Goal: Task Accomplishment & Management: Use online tool/utility

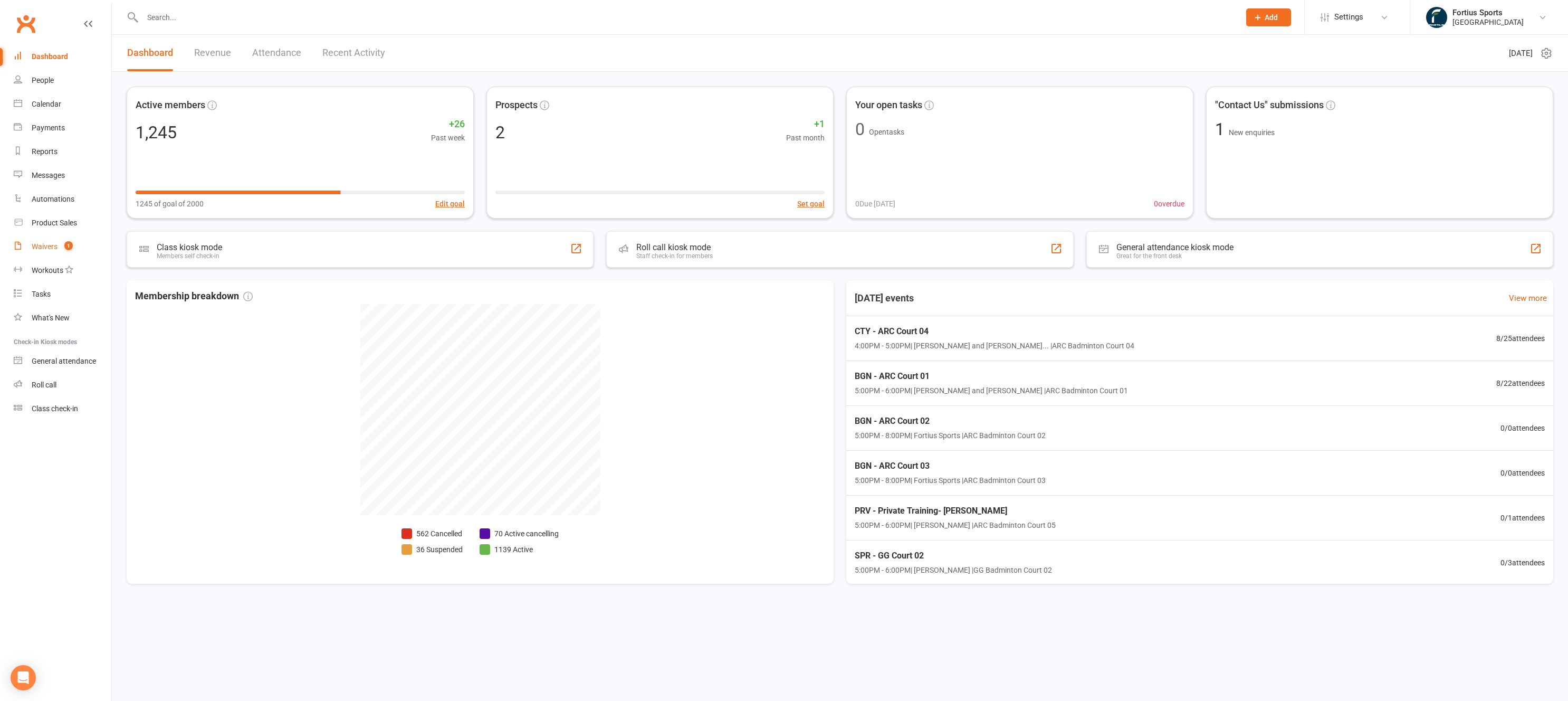
click at [41, 246] on div "Waivers" at bounding box center [44, 247] width 26 height 9
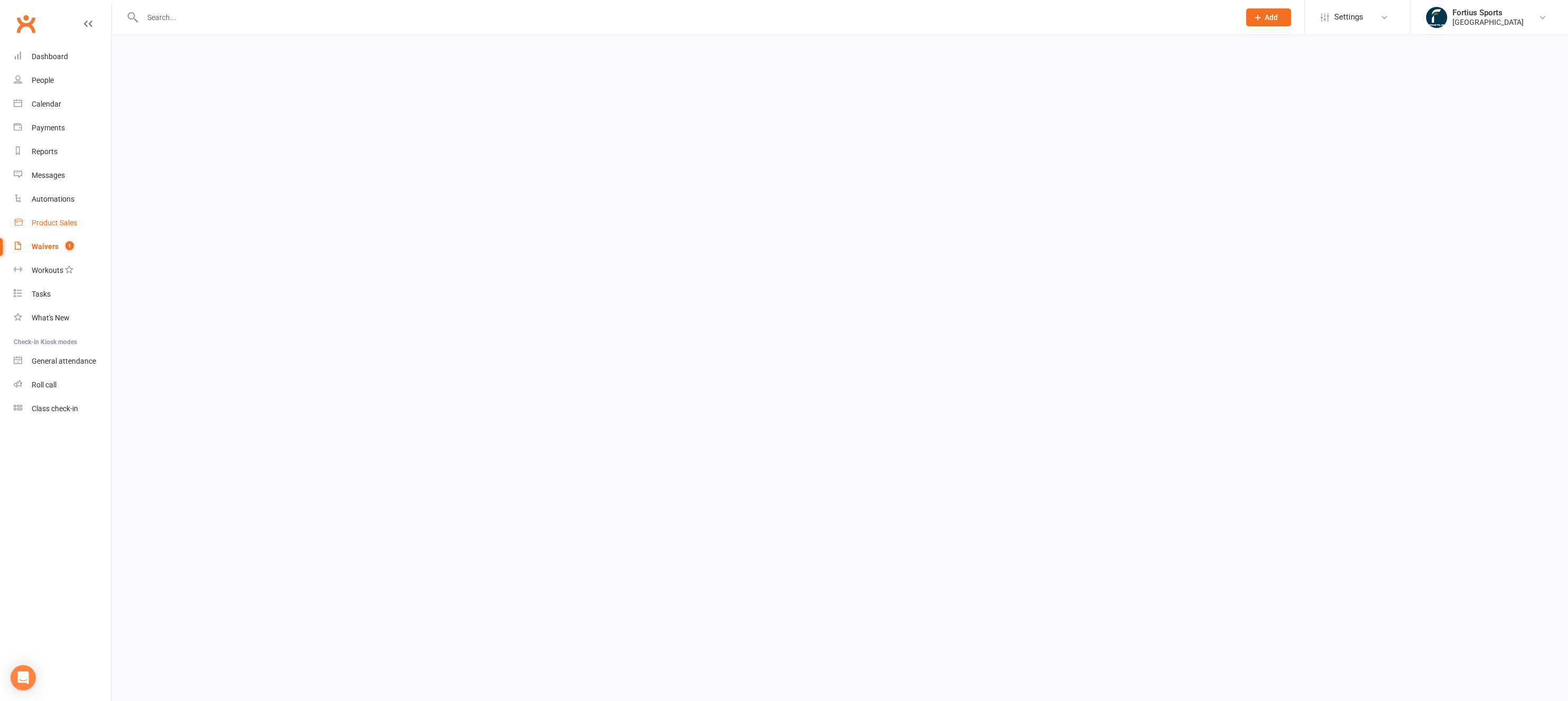
select select "100"
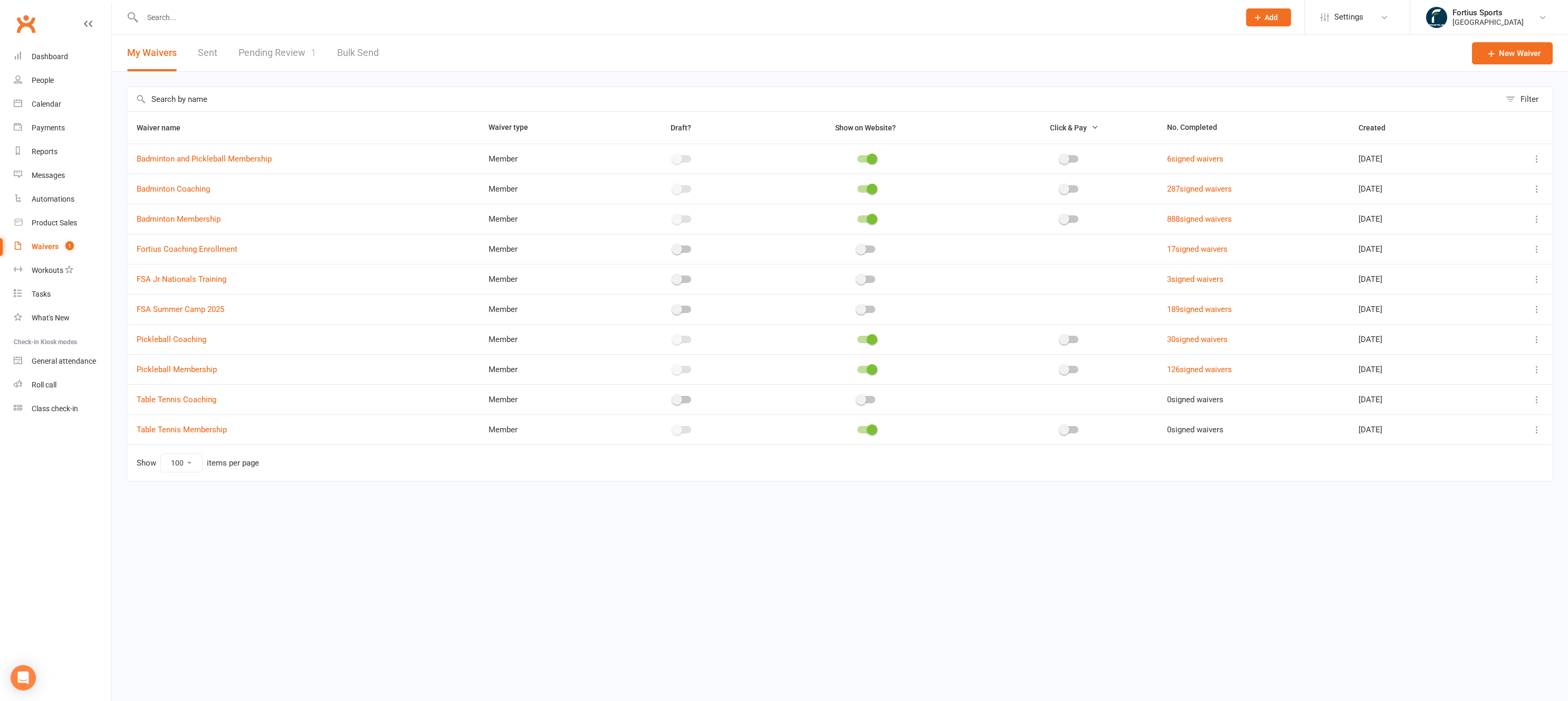
click at [289, 58] on link "Pending Review 1" at bounding box center [277, 53] width 77 height 37
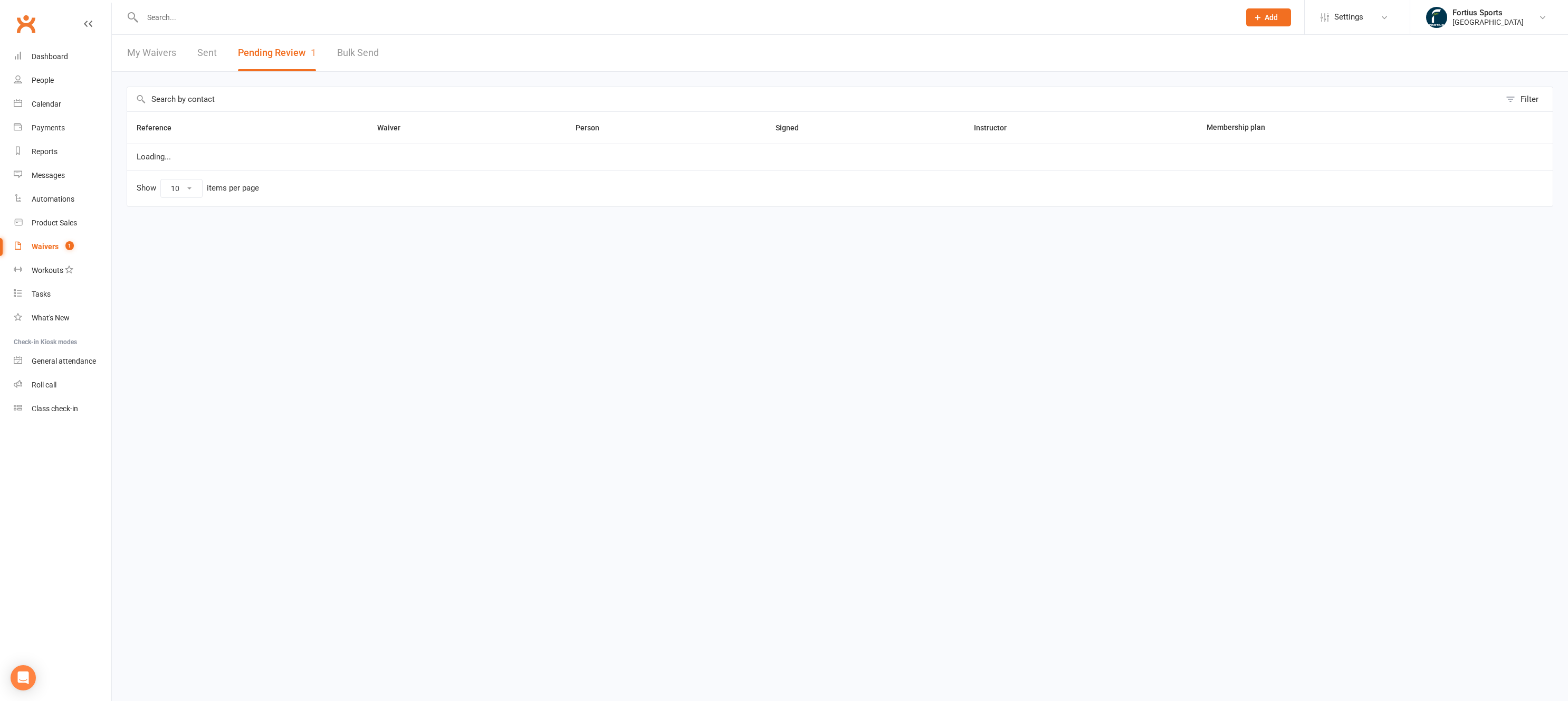
select select "100"
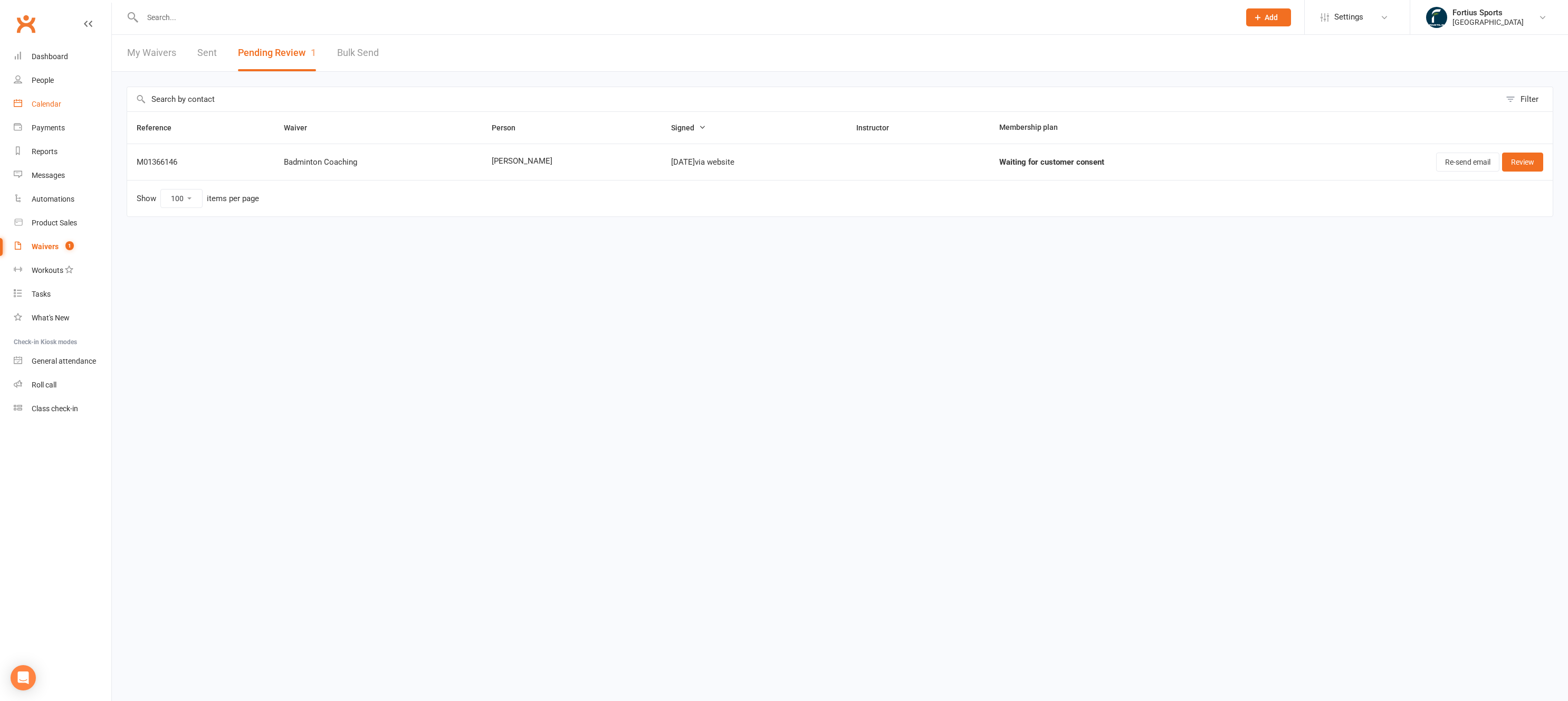
click at [42, 108] on div "Calendar" at bounding box center [46, 104] width 30 height 9
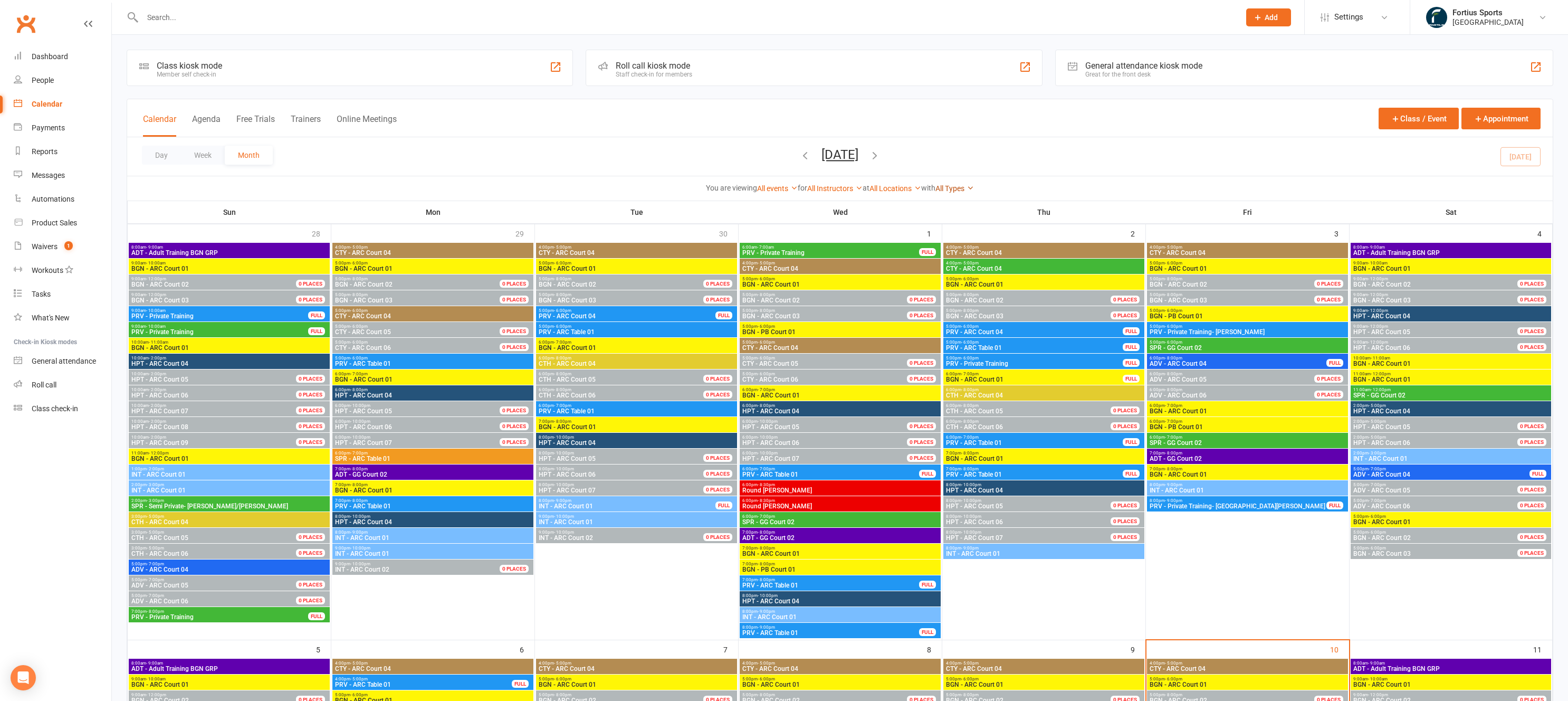
click at [974, 189] on icon at bounding box center [970, 188] width 7 height 7
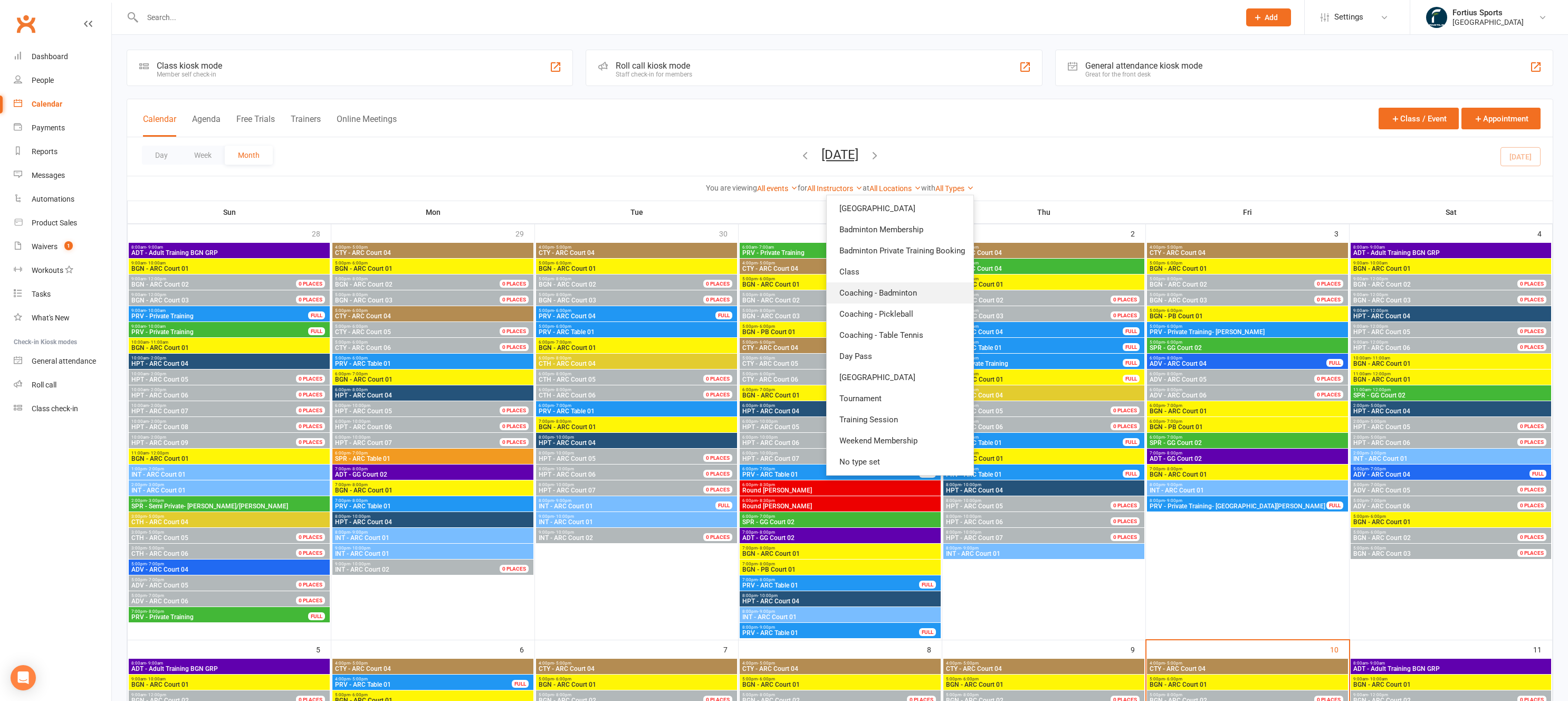
click at [908, 291] on link "Coaching - Badminton" at bounding box center [900, 293] width 147 height 21
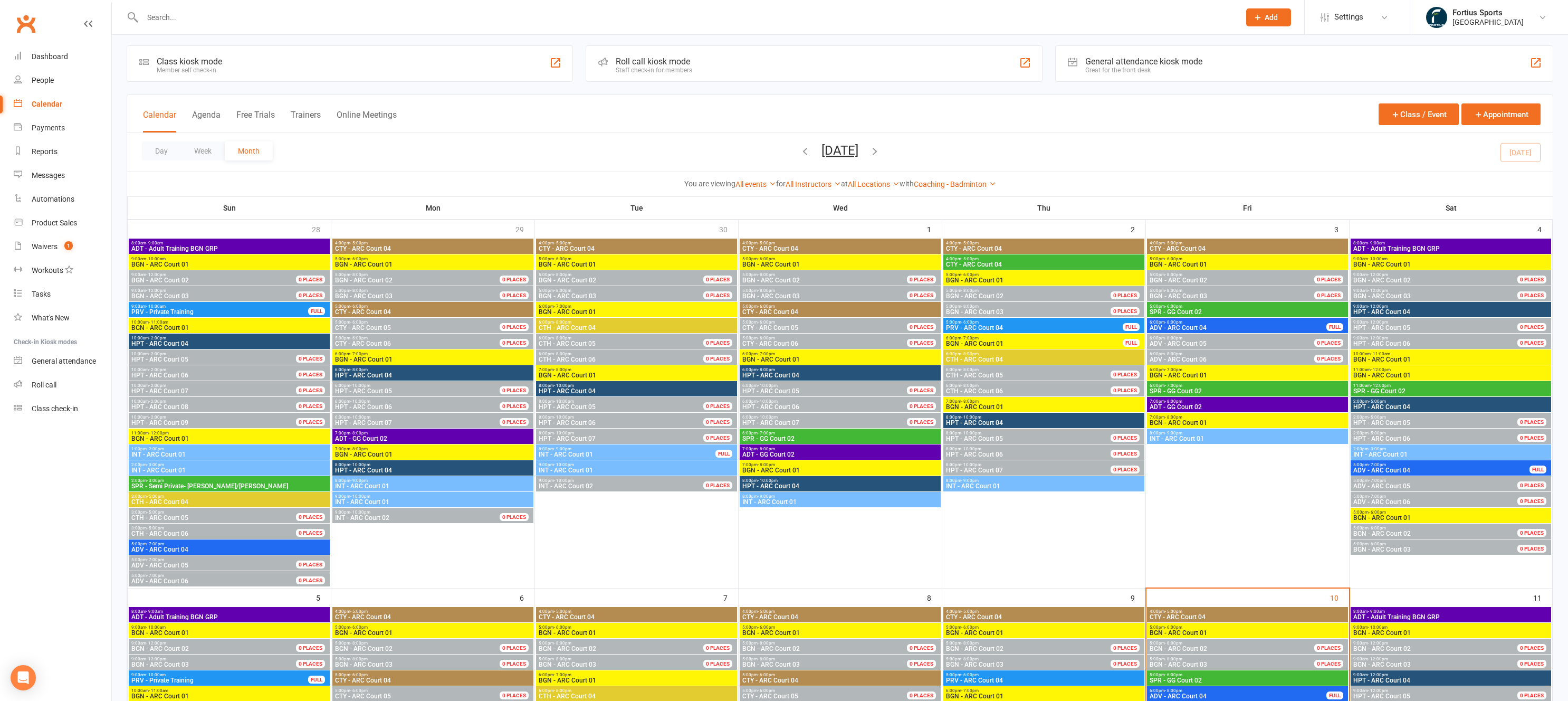
scroll to position [6, 0]
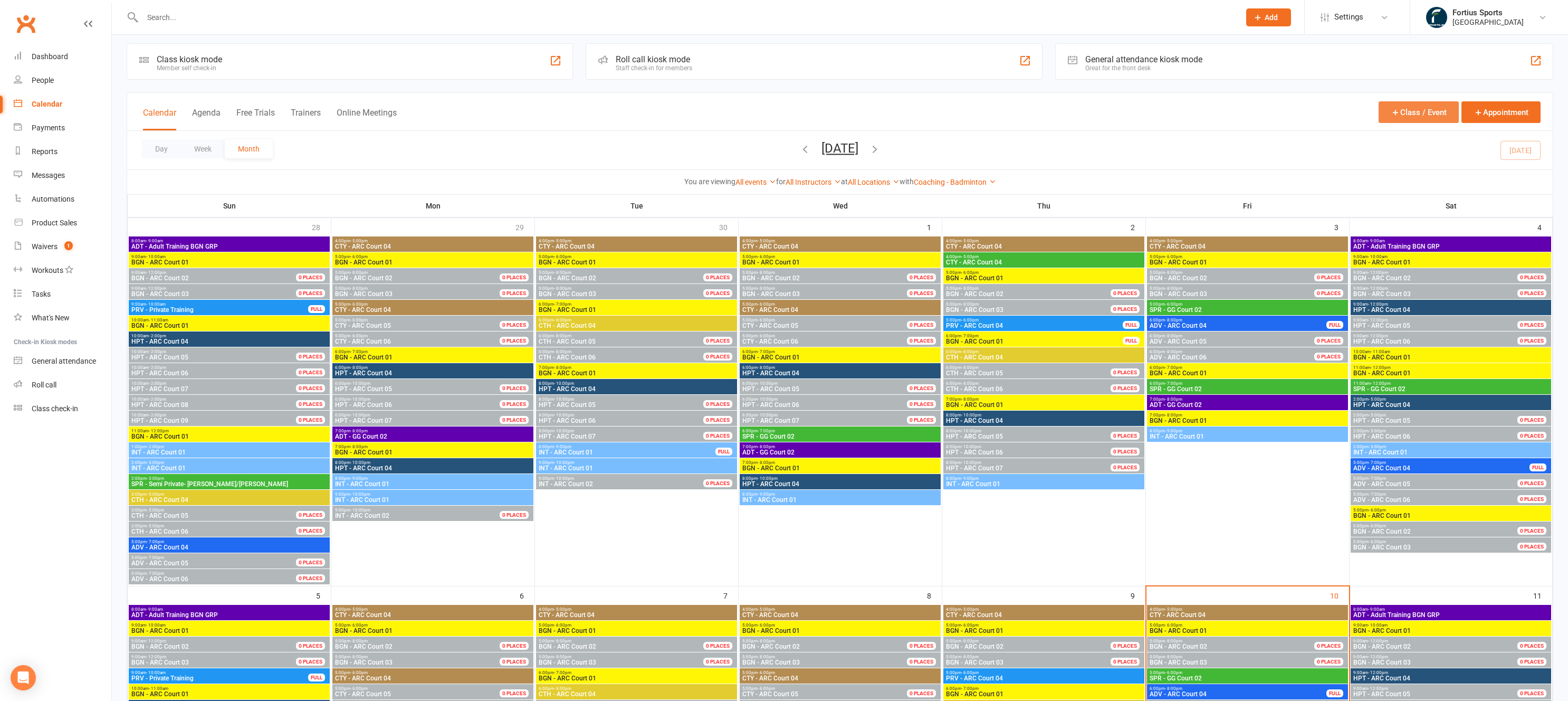
click at [1424, 110] on button "Class / Event" at bounding box center [1419, 112] width 80 height 22
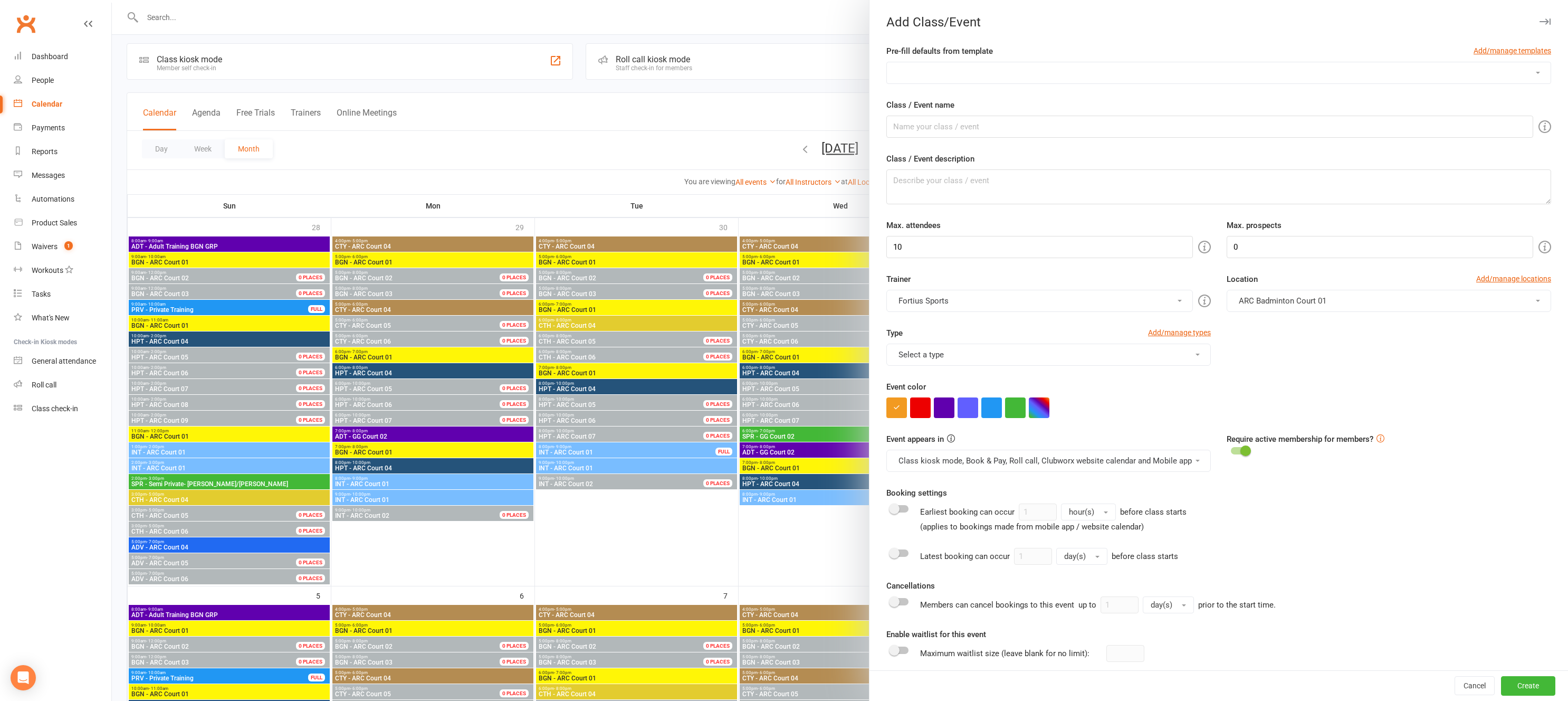
click at [976, 77] on select "Badminton Coaching - ADT - Adult Training Badminton Coaching - ADV - Advanced B…" at bounding box center [1219, 72] width 663 height 21
